Goal: Information Seeking & Learning: Learn about a topic

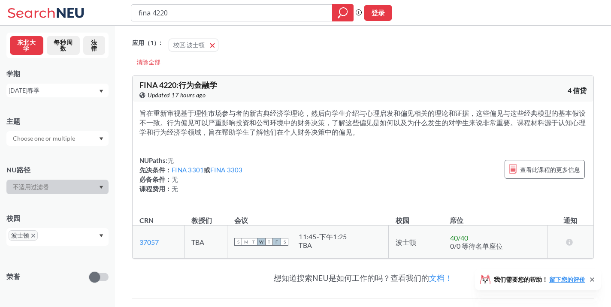
click at [48, 135] on input "text" at bounding box center [45, 139] width 72 height 10
click at [87, 138] on div at bounding box center [57, 138] width 102 height 15
click at [76, 185] on div at bounding box center [57, 187] width 102 height 15
click at [216, 44] on span "button" at bounding box center [216, 45] width 0 height 8
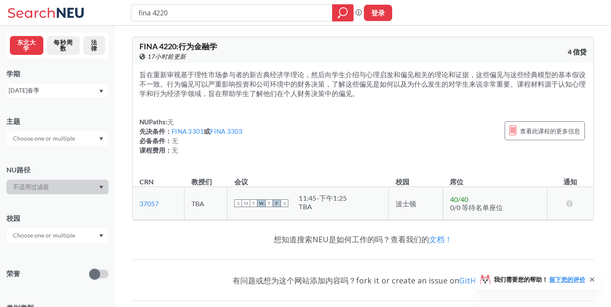
click at [67, 185] on div at bounding box center [57, 187] width 102 height 15
click at [76, 233] on input "text" at bounding box center [45, 236] width 72 height 10
click at [90, 236] on div at bounding box center [57, 235] width 102 height 15
drag, startPoint x: 224, startPoint y: 13, endPoint x: 62, endPoint y: 9, distance: 161.5
click at [62, 9] on div "fina 4220 短语搜索确保准确的搜索结果出现在结果中。例如，如果你希望准确的短语“工作室设计”出现在搜索结果中，请用引号来包装它。 登录" at bounding box center [305, 13] width 611 height 26
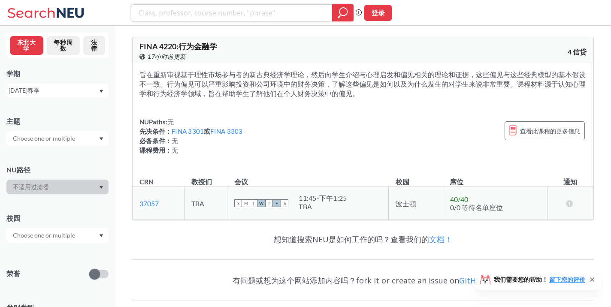
click at [341, 14] on icon "magnifying glass" at bounding box center [344, 12] width 8 height 8
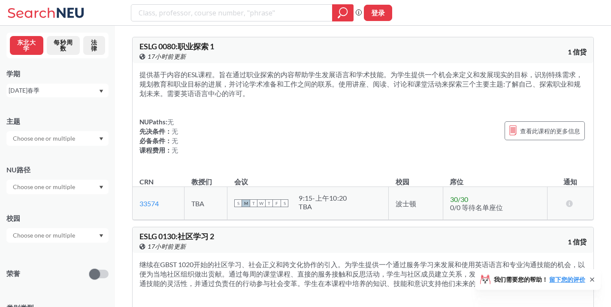
click at [71, 189] on input "text" at bounding box center [45, 187] width 72 height 10
click at [81, 180] on div at bounding box center [57, 187] width 102 height 15
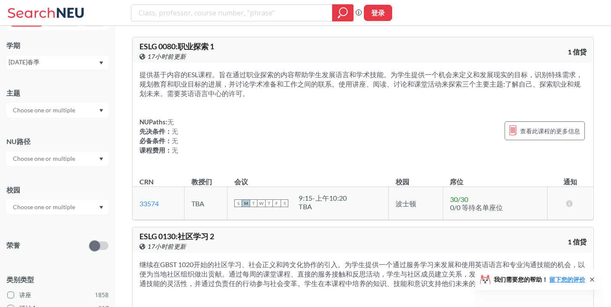
scroll to position [29, 0]
click at [76, 207] on input "text" at bounding box center [45, 206] width 72 height 10
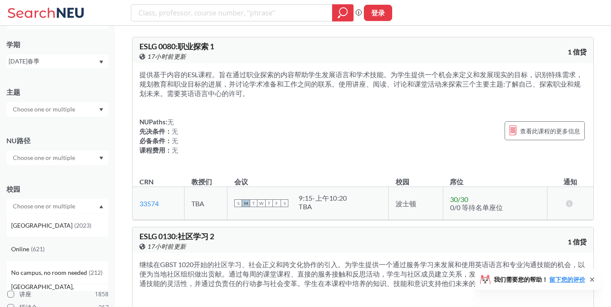
click at [69, 246] on div "Online ( 621 )" at bounding box center [59, 249] width 97 height 9
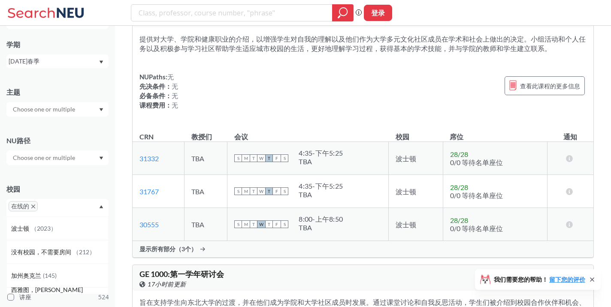
click at [84, 158] on div at bounding box center [57, 158] width 102 height 15
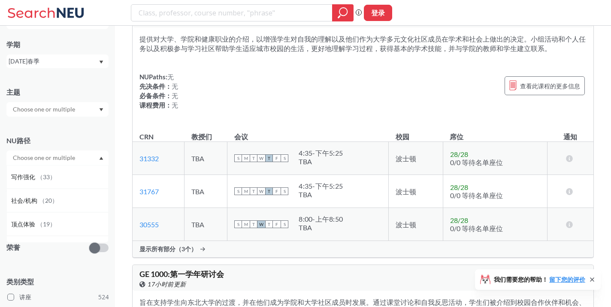
click at [77, 155] on div at bounding box center [57, 158] width 102 height 15
click at [75, 110] on input "text" at bounding box center [45, 109] width 72 height 10
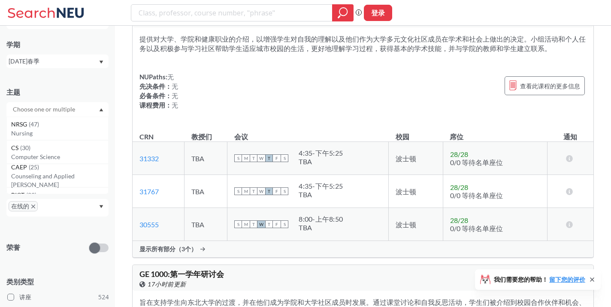
click at [75, 115] on div at bounding box center [57, 109] width 102 height 15
click at [67, 163] on input "text" at bounding box center [45, 158] width 72 height 10
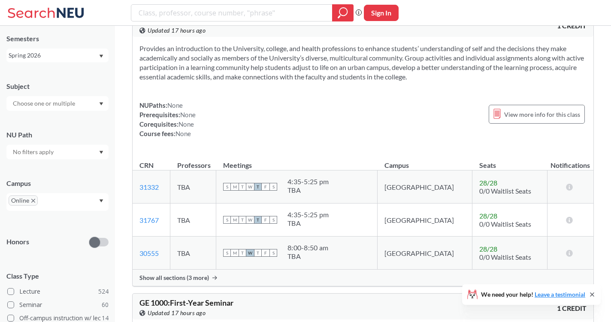
click at [67, 149] on input "text" at bounding box center [45, 152] width 72 height 10
click at [78, 147] on div at bounding box center [57, 152] width 102 height 15
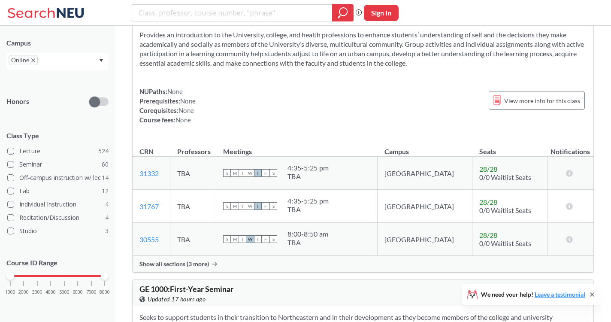
scroll to position [267, 0]
drag, startPoint x: 109, startPoint y: 277, endPoint x: 21, endPoint y: 271, distance: 87.8
click at [21, 271] on div "NEU CPS LAW Semesters Spring 2026 Subject NU Path Campus Online Honors Class Ty…" at bounding box center [57, 174] width 115 height 296
click at [21, 275] on div "1000 2000 3000 4000 5000 6000 7000 8000" at bounding box center [57, 276] width 94 height 6
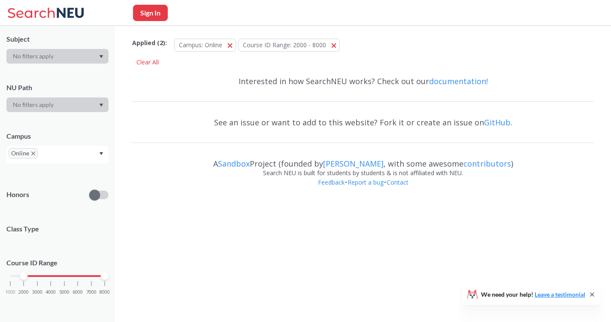
scroll to position [170, 0]
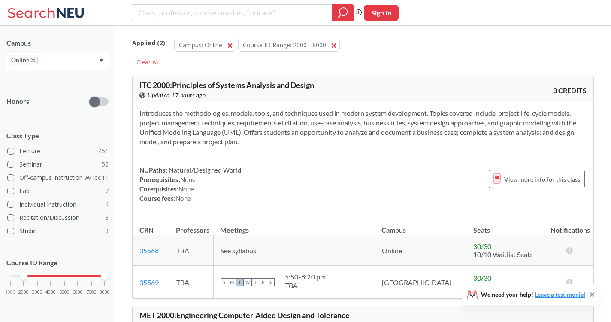
click at [12, 276] on div "1000 2000 3000 4000 5000 6000 7000 8000" at bounding box center [57, 276] width 94 height 6
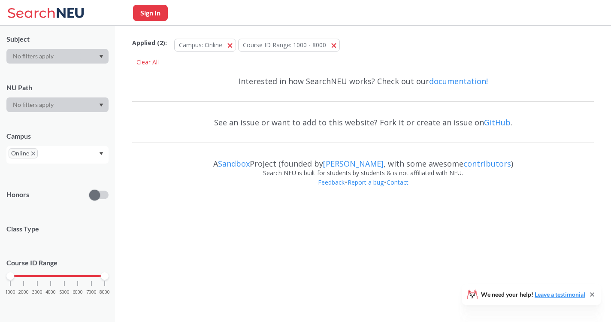
scroll to position [170, 0]
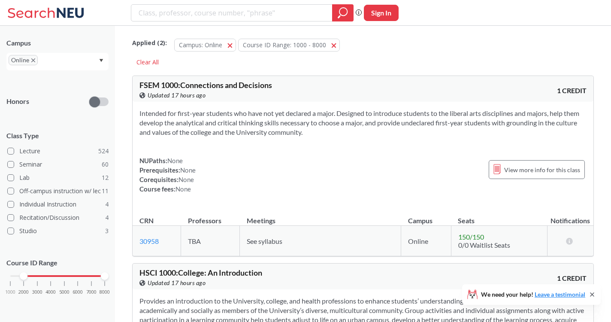
click at [25, 277] on div "1000 2000 3000 4000 5000 6000 7000 8000" at bounding box center [57, 276] width 94 height 6
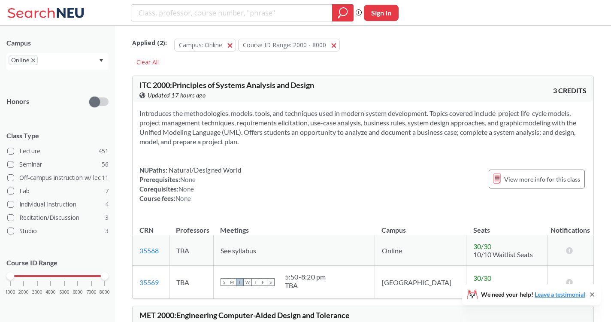
drag, startPoint x: 26, startPoint y: 278, endPoint x: 7, endPoint y: 277, distance: 18.9
click at [7, 277] on div at bounding box center [10, 276] width 8 height 8
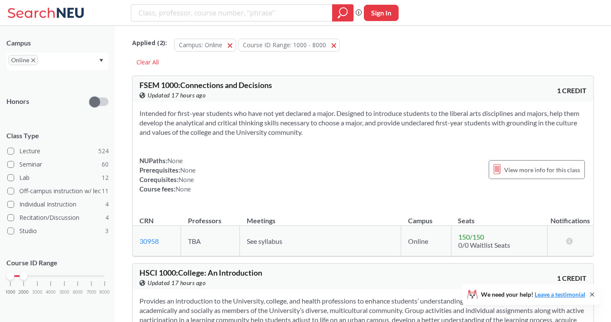
drag, startPoint x: 105, startPoint y: 276, endPoint x: 24, endPoint y: 276, distance: 81.1
click at [24, 276] on div at bounding box center [24, 276] width 8 height 8
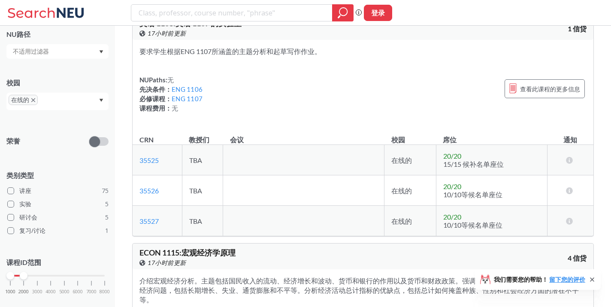
scroll to position [7389, 0]
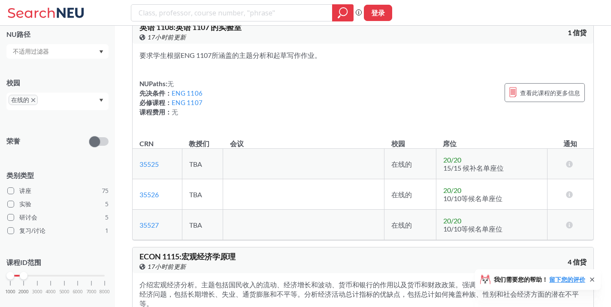
click at [94, 55] on div at bounding box center [57, 51] width 102 height 15
click at [70, 68] on span "（ 14 ）" at bounding box center [60, 70] width 19 height 7
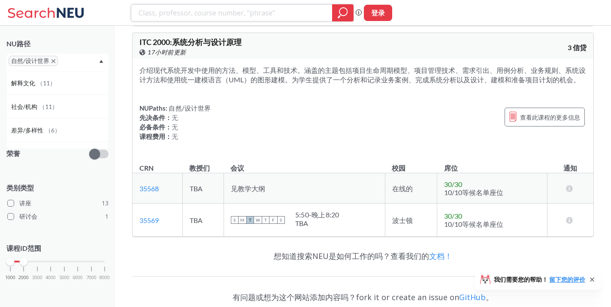
scroll to position [2729, 0]
click at [47, 82] on span "（ 11 ）" at bounding box center [46, 82] width 19 height 7
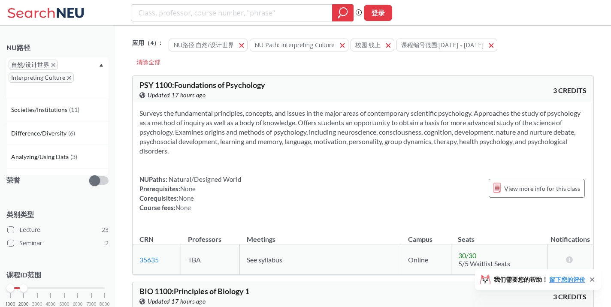
scroll to position [126, 0]
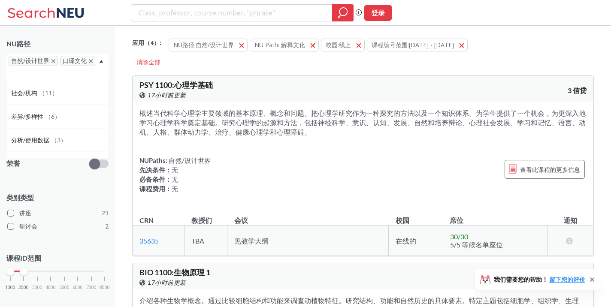
click at [55, 63] on icon "X to remove pill" at bounding box center [54, 61] width 4 height 4
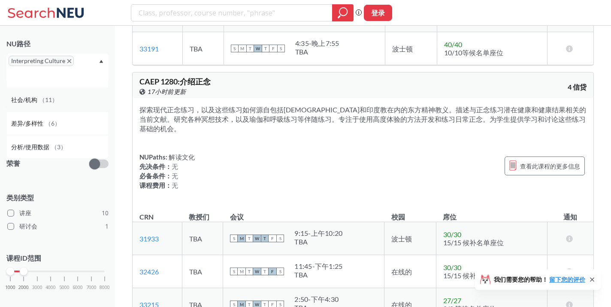
scroll to position [22, 0]
click at [68, 60] on icon "X to remove pill" at bounding box center [69, 61] width 4 height 4
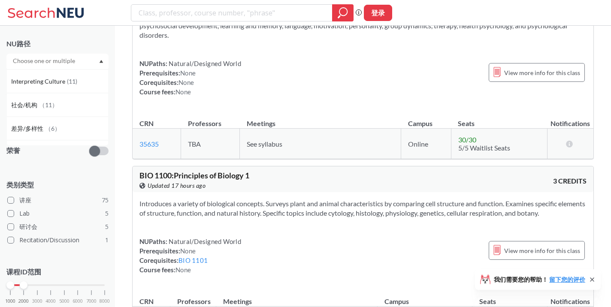
click at [68, 60] on input "text" at bounding box center [45, 61] width 72 height 10
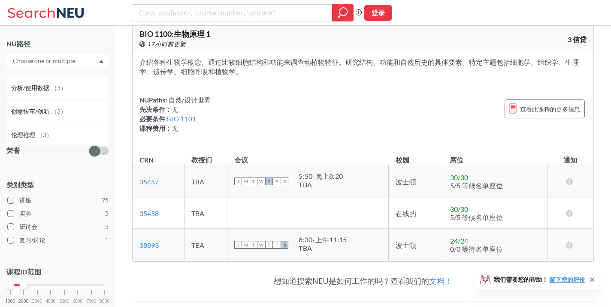
scroll to position [91, 0]
click at [51, 108] on span "（ 3 ）" at bounding box center [58, 107] width 15 height 7
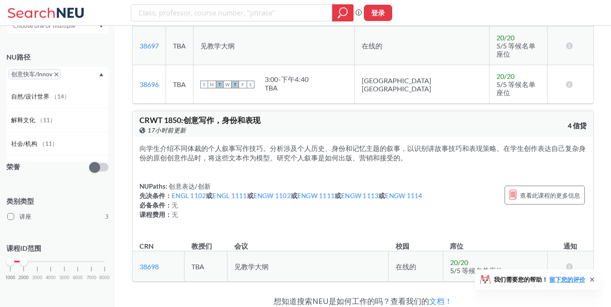
scroll to position [381, 0]
click at [57, 73] on icon "X to remove pill" at bounding box center [57, 75] width 4 height 4
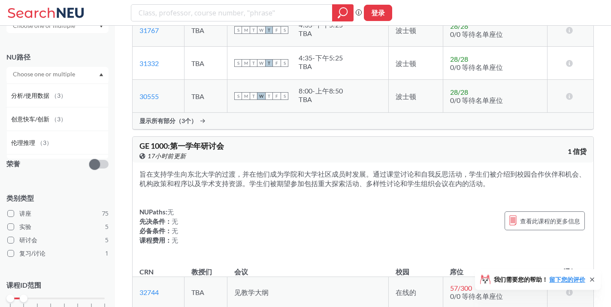
scroll to position [101, 0]
click at [38, 136] on span "（ 3 ）" at bounding box center [44, 134] width 15 height 7
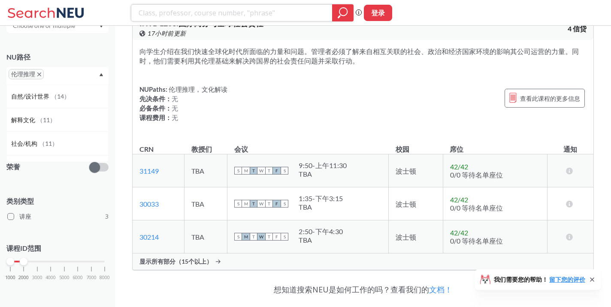
scroll to position [529, 0]
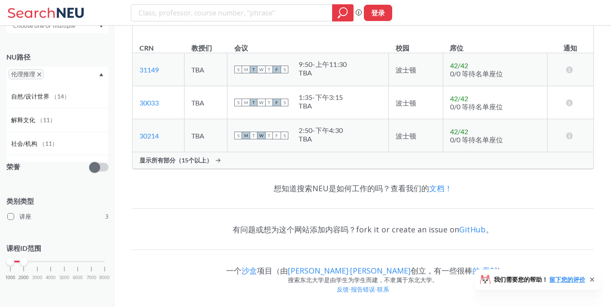
click at [39, 70] on span "伦理推理" at bounding box center [26, 74] width 35 height 10
click at [41, 75] on icon "X to remove pill" at bounding box center [39, 75] width 4 height 4
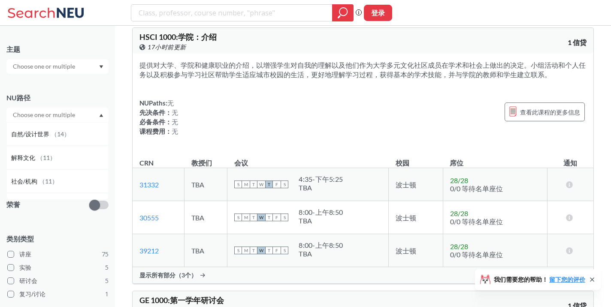
scroll to position [224, 0]
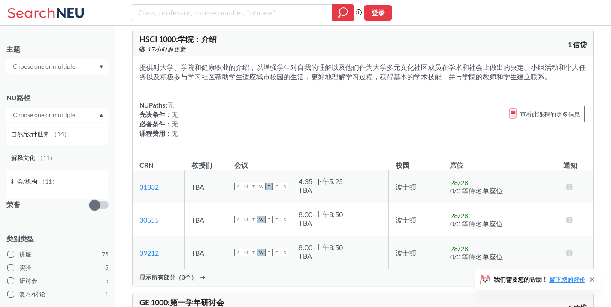
click at [53, 162] on div "解释文化 （ 11 ）" at bounding box center [59, 157] width 97 height 9
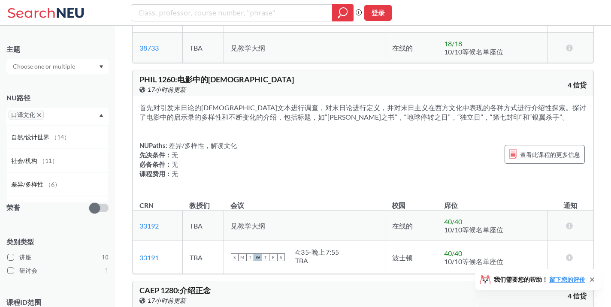
scroll to position [1696, 0]
drag, startPoint x: 442, startPoint y: 210, endPoint x: 363, endPoint y: 216, distance: 78.8
click at [363, 216] on tr "33192 在“横幅”上查看此部分。 TBA 见教学大纲 在线的 40 / 40 10/10等候名单座位 本节仍有席位" at bounding box center [363, 225] width 461 height 30
click at [350, 170] on div "首先对引发末日论的[DEMOGRAPHIC_DATA]文本进行调查，对末日论进行定义，并对末日主义在西方文化中表现的各种方式进行介绍性探索。探讨了电影中的启示…" at bounding box center [363, 144] width 461 height 96
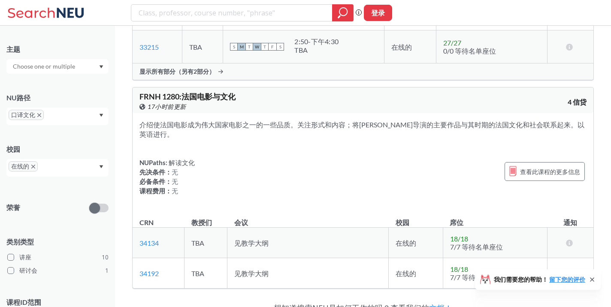
scroll to position [2166, 0]
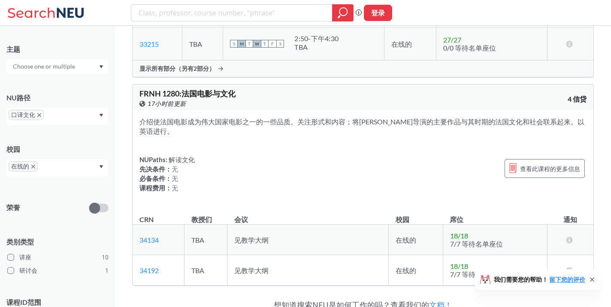
click at [40, 115] on icon "X to remove pill" at bounding box center [39, 115] width 4 height 4
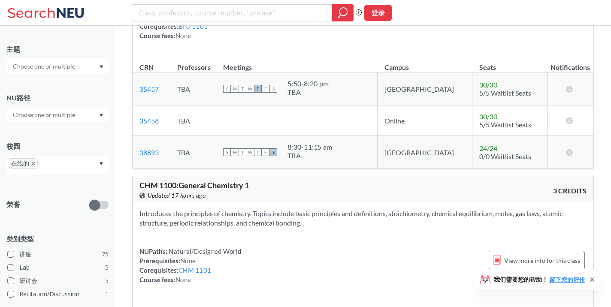
scroll to position [2166, 0]
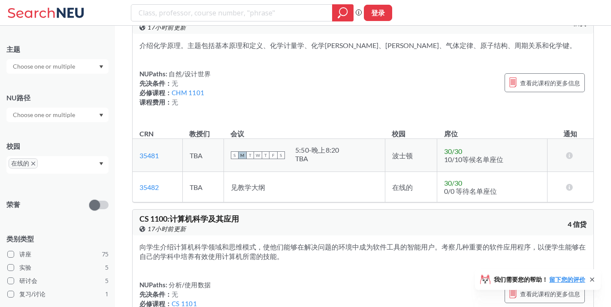
click at [36, 167] on span "在线的" at bounding box center [23, 163] width 29 height 10
click at [35, 164] on icon "X to remove pill" at bounding box center [33, 164] width 4 height 4
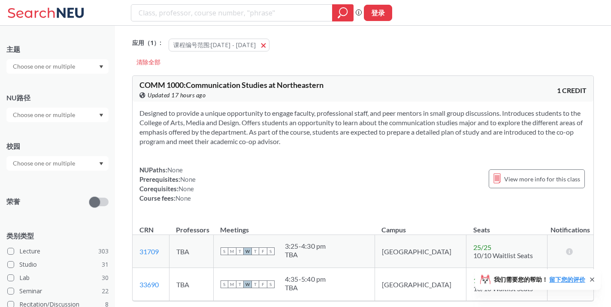
click at [99, 160] on div at bounding box center [57, 163] width 102 height 15
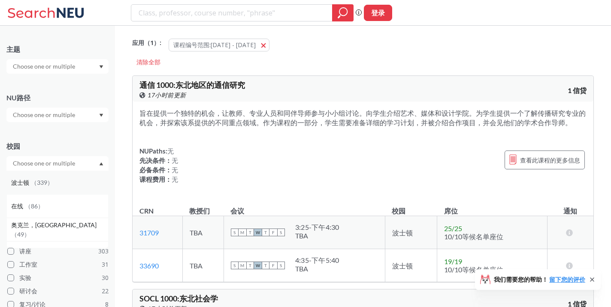
click at [62, 188] on div "波士顿 （ 339 ）" at bounding box center [57, 183] width 102 height 24
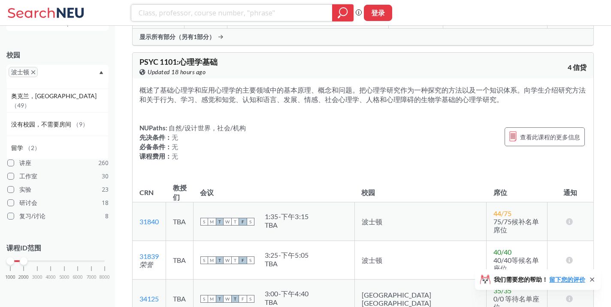
scroll to position [12072, 0]
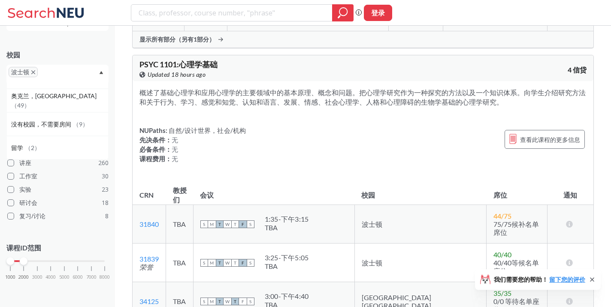
click at [348, 215] on div "S M T W T F S 1:35 - 下午3:15 TBA" at bounding box center [273, 224] width 147 height 19
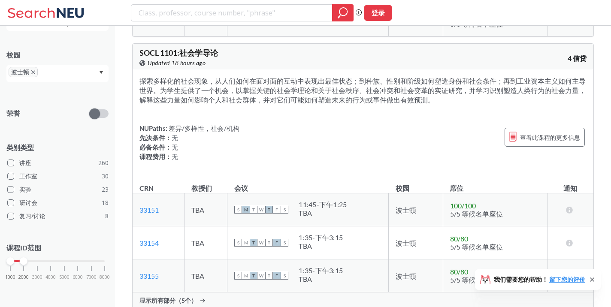
scroll to position [12564, 0]
drag, startPoint x: 185, startPoint y: 39, endPoint x: 245, endPoint y: 39, distance: 60.5
click at [246, 49] on div "SOCL 1101 : 社会学导论 在Banner上查看此课程。 Updated 18 hours ago" at bounding box center [252, 58] width 224 height 19
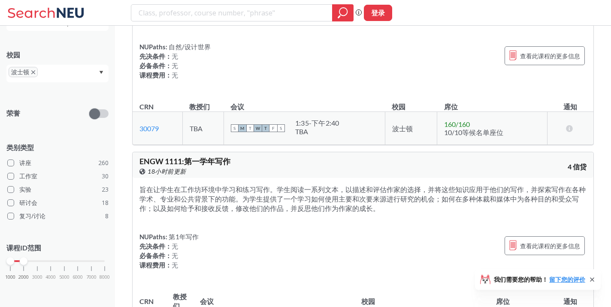
scroll to position [20594, 0]
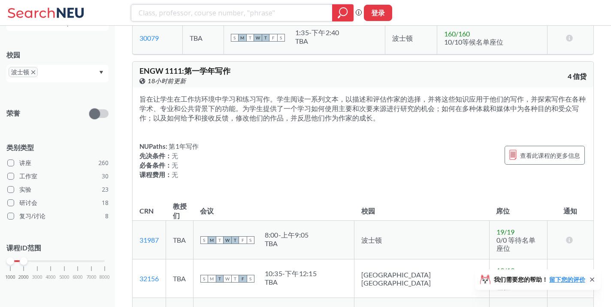
click at [218, 14] on input "search" at bounding box center [232, 13] width 188 height 15
type input "music"
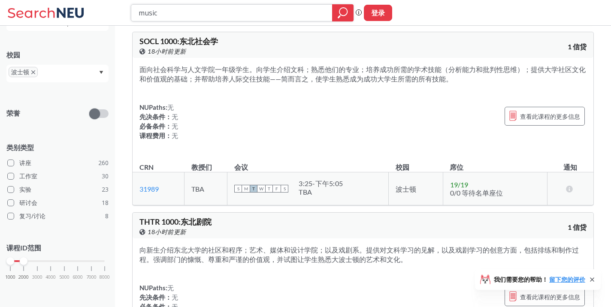
scroll to position [2856, 0]
